Goal: Task Accomplishment & Management: Manage account settings

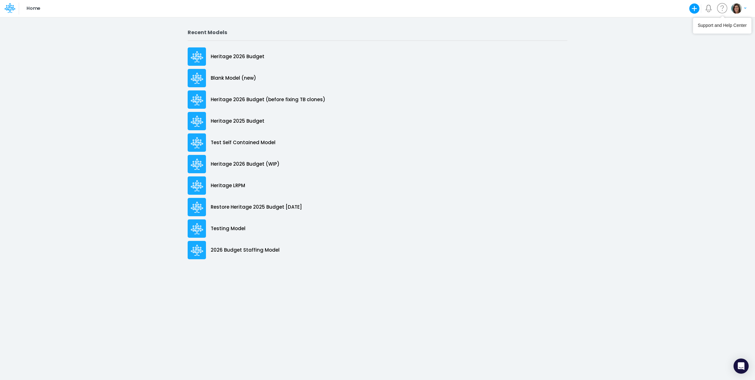
click at [733, 10] on img "button" at bounding box center [736, 8] width 10 height 10
click at [700, 51] on button "Log out" at bounding box center [713, 52] width 68 height 10
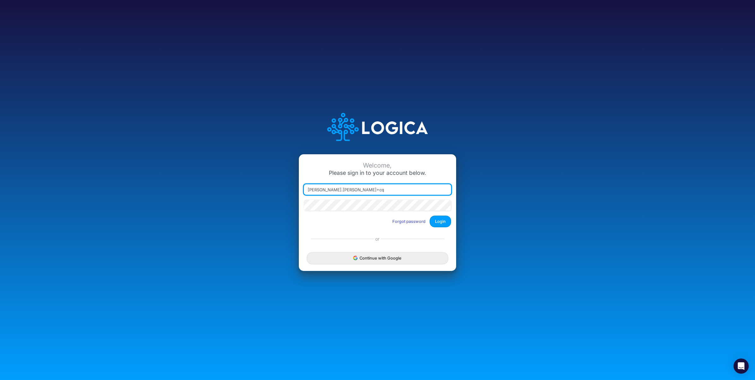
type input "[PERSON_NAME][EMAIL_ADDRESS][PERSON_NAME][DOMAIN_NAME]"
click at [444, 224] on button "Login" at bounding box center [440, 221] width 21 height 12
